Goal: Task Accomplishment & Management: Complete application form

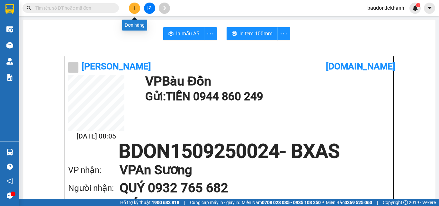
click at [137, 8] on button at bounding box center [134, 8] width 11 height 11
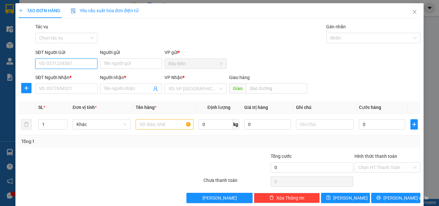
click at [46, 64] on input "SĐT Người Gửi" at bounding box center [66, 63] width 62 height 10
type input "0979531932"
click at [103, 58] on div "Người gửi Tên người gửi" at bounding box center [131, 60] width 62 height 22
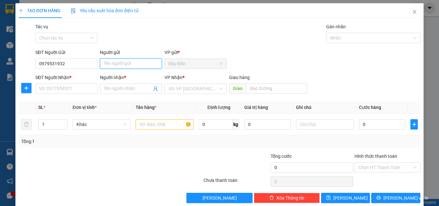
click at [140, 63] on input "Người gửi" at bounding box center [131, 63] width 62 height 10
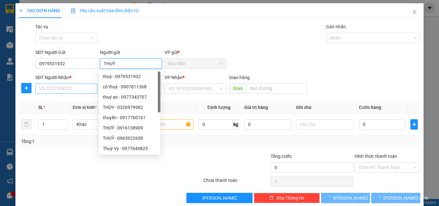
type input "THUÝ"
click at [63, 93] on input "SĐT Người Nhận *" at bounding box center [66, 89] width 62 height 10
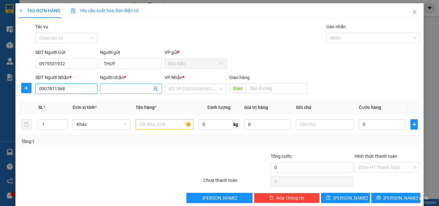
type input "0907811368"
click at [117, 88] on input "Người nhận *" at bounding box center [128, 88] width 48 height 7
click at [101, 89] on span "THUỶ" at bounding box center [131, 89] width 62 height 10
click at [104, 88] on input "THUỶ" at bounding box center [128, 88] width 48 height 7
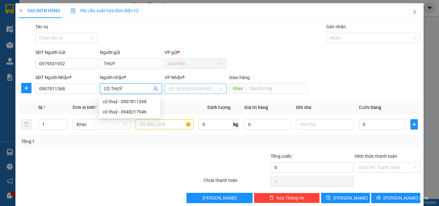
type input "CÔ THUỶ"
click at [190, 89] on input "search" at bounding box center [193, 89] width 50 height 10
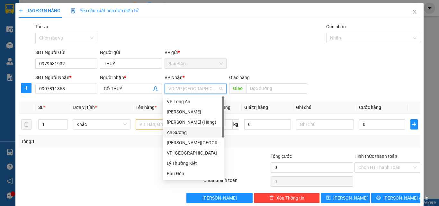
type input "B"
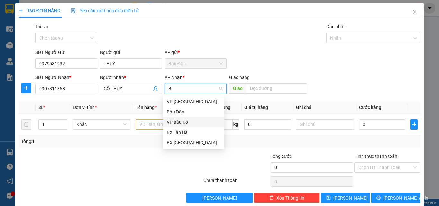
click at [182, 124] on div "VP Bàu Cỏ" at bounding box center [194, 122] width 54 height 7
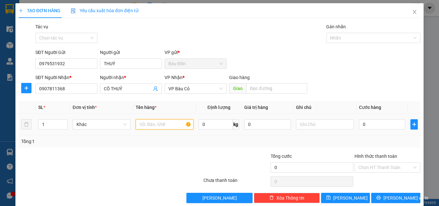
click at [140, 126] on input "text" at bounding box center [165, 124] width 58 height 10
type input "BỌC"
click at [380, 123] on input "0" at bounding box center [382, 124] width 46 height 10
type input "3"
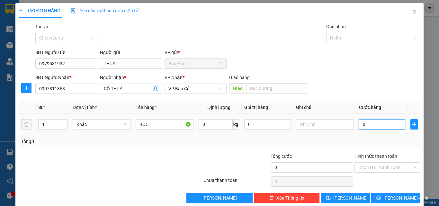
type input "3"
type input "30"
type input "300"
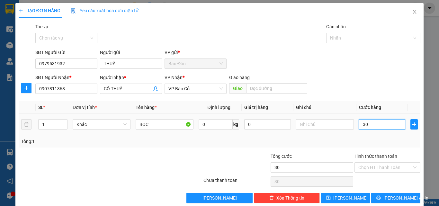
type input "300"
type input "3.000"
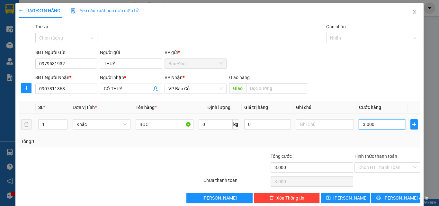
type input "30.000"
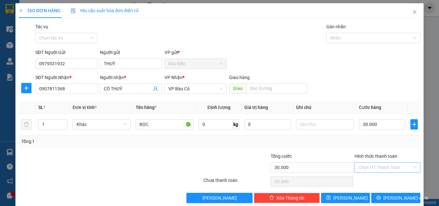
click at [375, 170] on input "Hình thức thanh toán" at bounding box center [385, 168] width 54 height 10
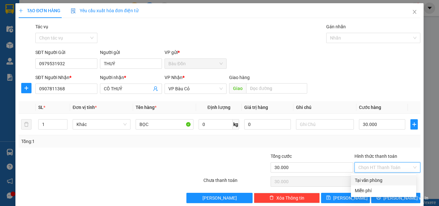
click at [379, 178] on div "Tại văn phòng" at bounding box center [384, 180] width 58 height 7
type input "0"
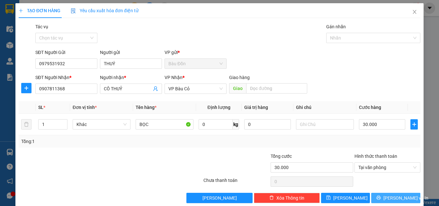
click at [388, 201] on span "[PERSON_NAME] và In" at bounding box center [405, 197] width 45 height 7
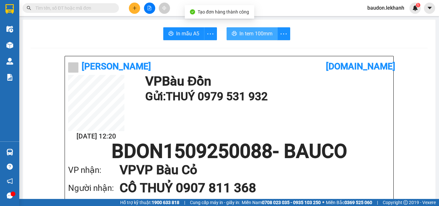
click at [236, 36] on button "In tem 100mm" at bounding box center [252, 33] width 51 height 13
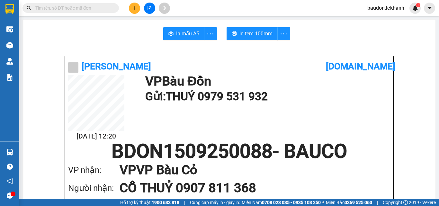
click at [128, 9] on div at bounding box center [149, 8] width 48 height 11
click at [134, 9] on icon "plus" at bounding box center [134, 8] width 4 height 4
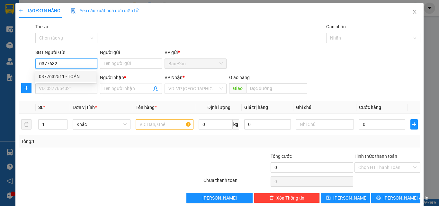
drag, startPoint x: 54, startPoint y: 75, endPoint x: 108, endPoint y: 76, distance: 53.7
click at [55, 75] on div "0377632511 - TOẢN" at bounding box center [66, 76] width 54 height 7
type input "0377632511"
type input "TOẢN"
type input "0987889012"
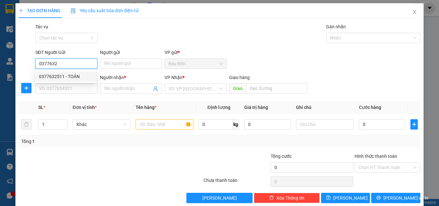
type input "KIỀU"
type input "30.000"
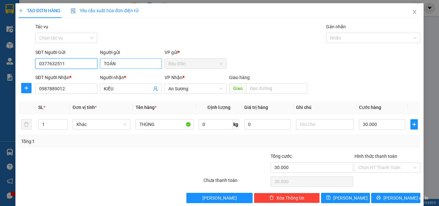
type input "0377632511"
click at [103, 66] on input "TOẢN" at bounding box center [131, 63] width 62 height 10
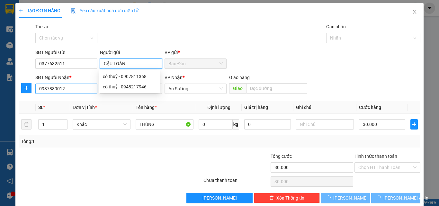
type input "CẬU TOẢN"
click at [85, 91] on input "0987889012" at bounding box center [66, 89] width 62 height 10
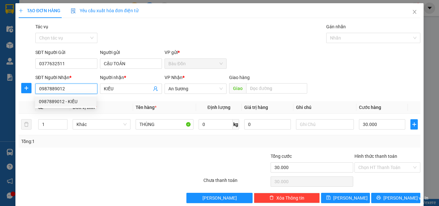
drag, startPoint x: 83, startPoint y: 89, endPoint x: 20, endPoint y: 90, distance: 63.6
click at [20, 90] on div "SĐT Người Nhận * 0987889012 Người nhận * KIỀU VP Nhận * An Sương Giao hàng Giao" at bounding box center [219, 85] width 403 height 22
click at [53, 102] on div "0987889012 - KIỀU" at bounding box center [66, 101] width 54 height 7
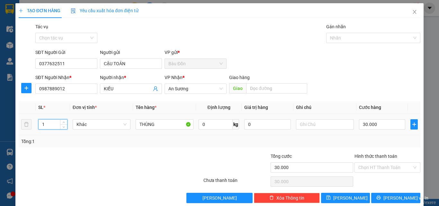
click at [26, 126] on tr "1 Khác THÙNG 0 kg 0 30.000" at bounding box center [220, 125] width 402 height 22
type input "2"
click at [379, 122] on input "30.000" at bounding box center [382, 124] width 46 height 10
type input "6"
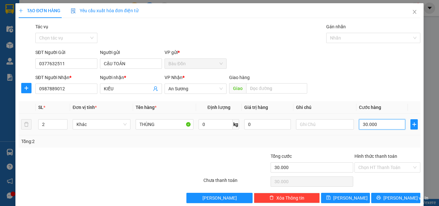
type input "6"
type input "60"
type input "600"
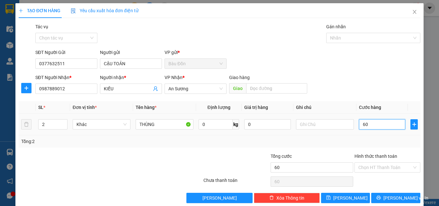
type input "600"
type input "6.000"
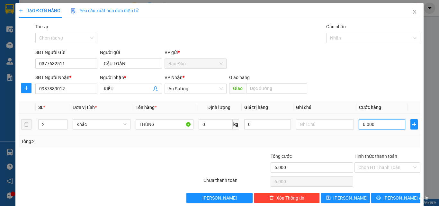
type input "60.000"
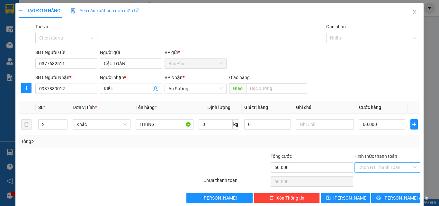
click at [378, 167] on input "Hình thức thanh toán" at bounding box center [385, 168] width 54 height 10
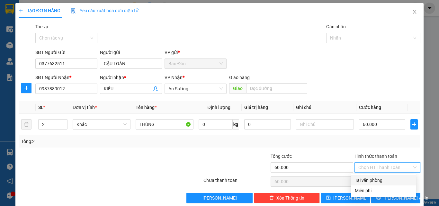
click at [380, 180] on div "Tại văn phòng" at bounding box center [384, 180] width 58 height 7
type input "0"
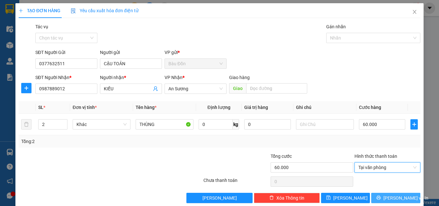
click at [395, 199] on span "[PERSON_NAME] và In" at bounding box center [405, 197] width 45 height 7
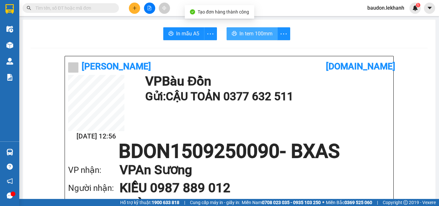
click at [239, 37] on span "In tem 100mm" at bounding box center [255, 34] width 33 height 8
